Goal: Share content: Share content

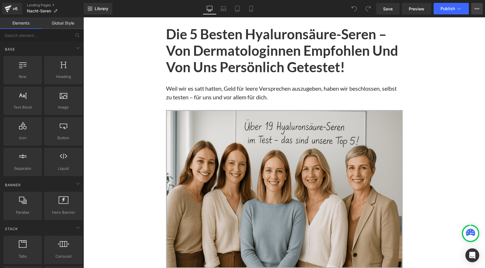
click at [476, 10] on icon at bounding box center [476, 8] width 5 height 5
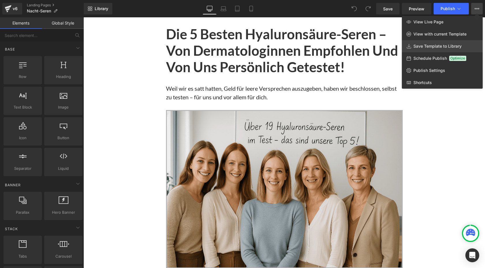
click at [433, 46] on span "Save Template to Library" at bounding box center [437, 46] width 48 height 5
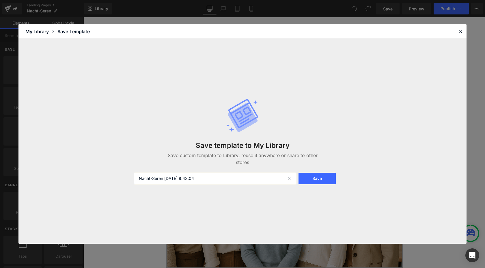
click at [138, 179] on input "Nacht-Seren 2025-08-15 9:43:04" at bounding box center [215, 178] width 162 height 12
click at [139, 179] on input "Serum DE Nacht-Seren 2025-08-15 9:43:04" at bounding box center [215, 178] width 162 height 12
type input "Top 5 Serum DE Nacht-Seren [DATE] 9:43:04"
click at [312, 179] on button "Save" at bounding box center [316, 178] width 37 height 12
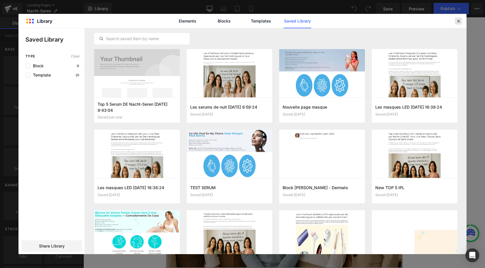
click at [458, 20] on icon at bounding box center [457, 20] width 5 height 5
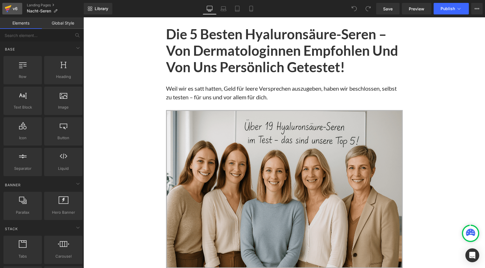
click at [7, 7] on icon at bounding box center [8, 7] width 7 height 4
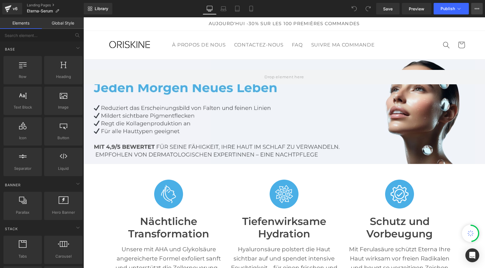
click at [477, 6] on button "View Live Page View with current Template Save Template to Library Schedule Pub…" at bounding box center [477, 9] width 12 height 12
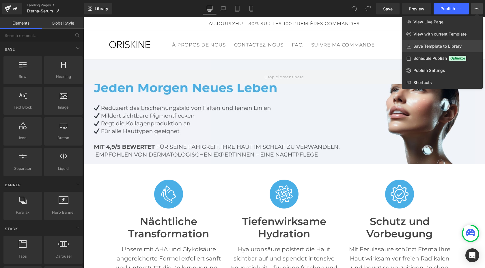
click at [414, 46] on span "Save Template to Library" at bounding box center [437, 46] width 48 height 5
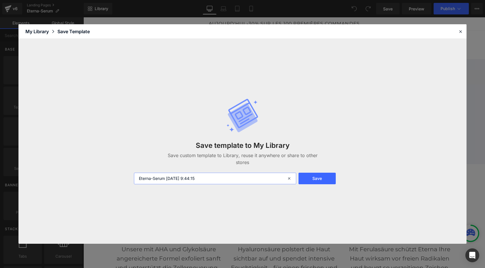
click at [139, 179] on input "Eterna-Serum [DATE] 9:44:15" at bounding box center [215, 178] width 162 height 12
type input "Serum DE Eterna-Serum [DATE] 9:44:15"
click at [301, 179] on button "Save" at bounding box center [316, 178] width 37 height 12
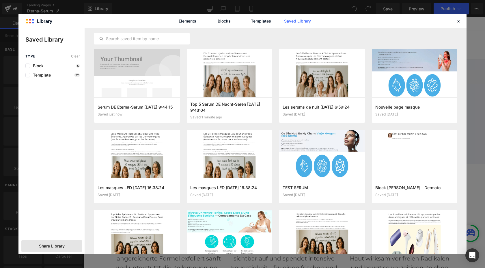
click at [50, 248] on span "Share Library" at bounding box center [52, 246] width 26 height 6
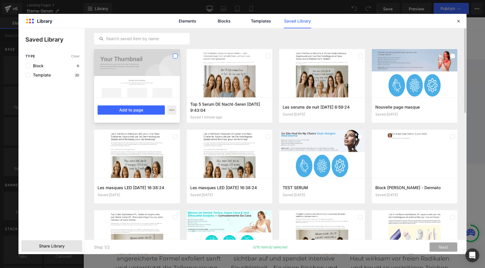
click at [174, 56] on label at bounding box center [175, 56] width 5 height 5
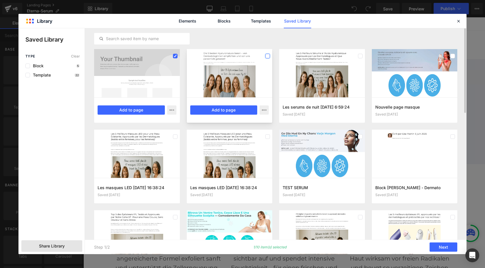
click at [266, 57] on label at bounding box center [267, 56] width 5 height 5
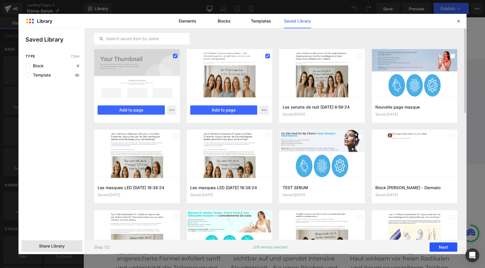
click at [436, 247] on button "Next" at bounding box center [443, 246] width 28 height 9
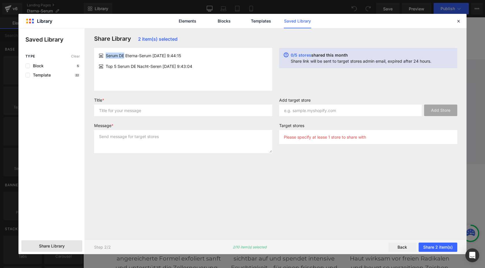
drag, startPoint x: 124, startPoint y: 56, endPoint x: 98, endPoint y: 55, distance: 26.3
click at [98, 55] on article "Serum DE Eterna-Serum [DATE] 9:44:15" at bounding box center [183, 55] width 178 height 11
copy div "Serum DE"
click at [106, 112] on input "text" at bounding box center [183, 110] width 178 height 12
paste input "Serum DE"
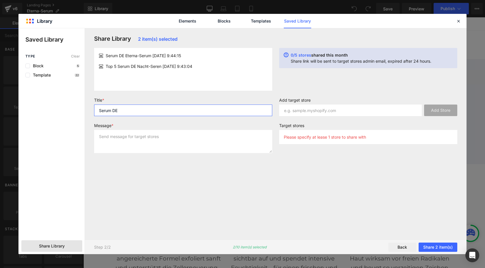
type input "Serum DE"
click at [108, 151] on textarea at bounding box center [183, 141] width 178 height 23
paste textarea "Serum DE"
type textarea "Serum DE"
click at [319, 104] on input "text" at bounding box center [350, 110] width 142 height 12
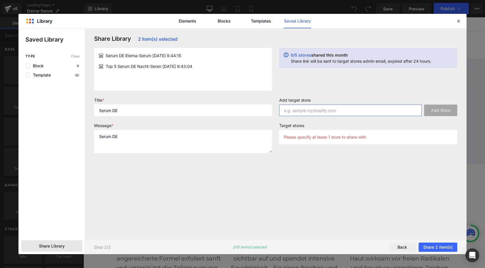
paste input "[DOMAIN_NAME]"
type input "[DOMAIN_NAME]"
click at [434, 108] on button "Add Store" at bounding box center [440, 110] width 33 height 12
click at [435, 246] on button "Share 2 item(s)" at bounding box center [437, 246] width 39 height 9
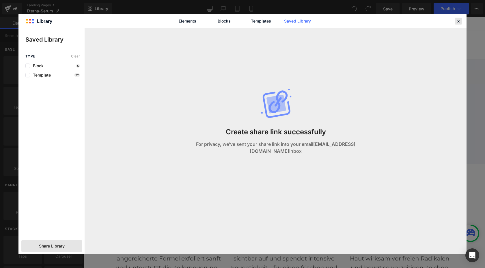
click at [458, 20] on icon at bounding box center [457, 20] width 5 height 5
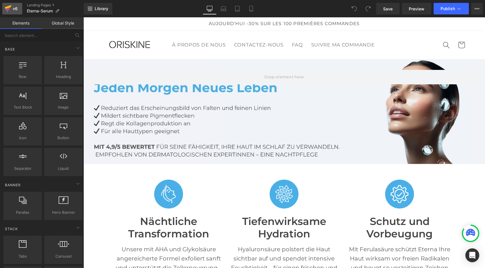
click at [9, 9] on icon at bounding box center [8, 9] width 4 height 3
